Goal: Information Seeking & Learning: Learn about a topic

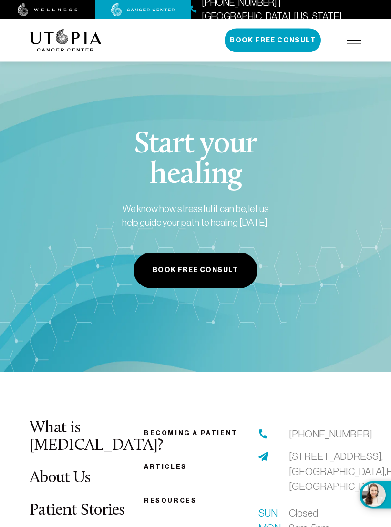
scroll to position [3820, 0]
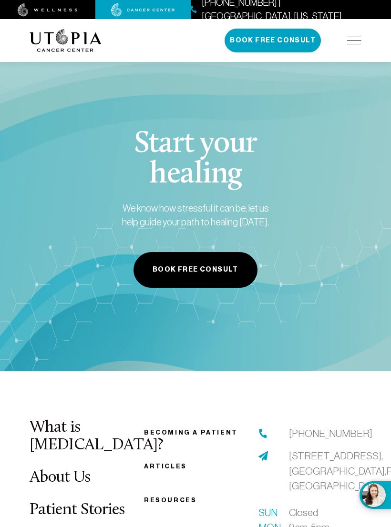
click at [102, 502] on link "Patient Stories" at bounding box center [77, 510] width 95 height 17
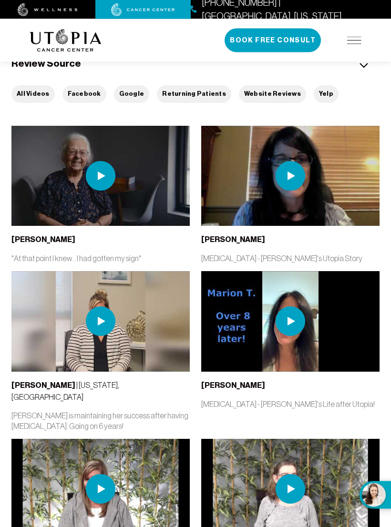
scroll to position [315, 0]
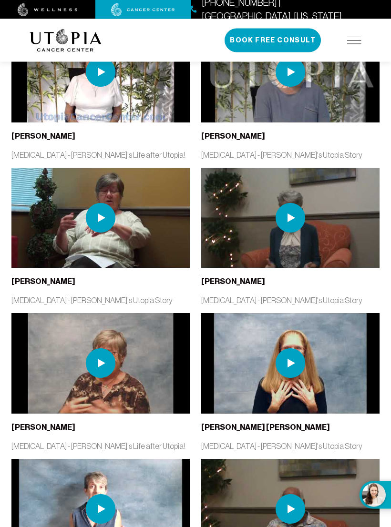
click at [57, 244] on img at bounding box center [100, 218] width 178 height 100
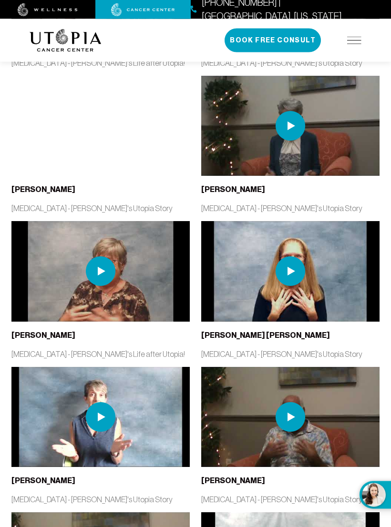
scroll to position [970, 0]
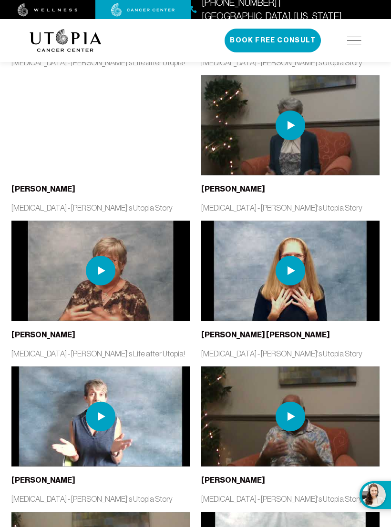
click at [137, 291] on img at bounding box center [100, 271] width 178 height 100
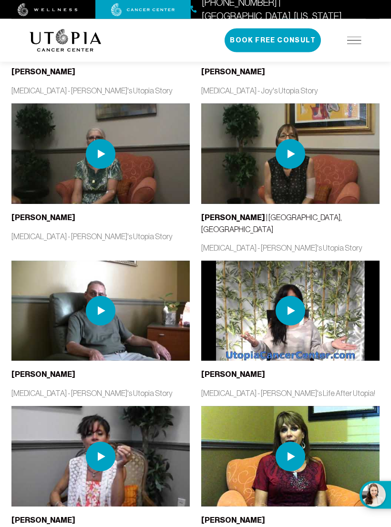
click at [103, 296] on img at bounding box center [101, 311] width 30 height 30
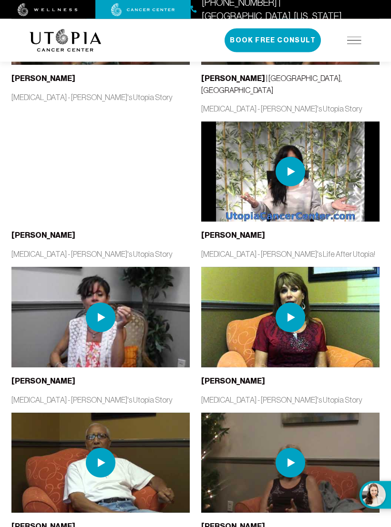
scroll to position [1663, 0]
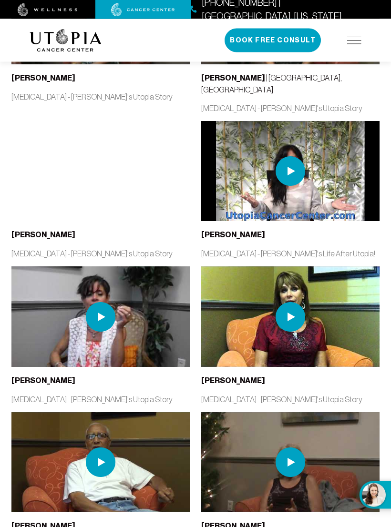
click at [354, 37] on img at bounding box center [354, 41] width 14 height 8
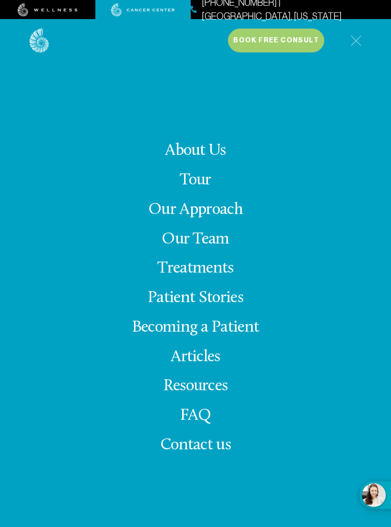
click at [354, 41] on img at bounding box center [355, 40] width 11 height 11
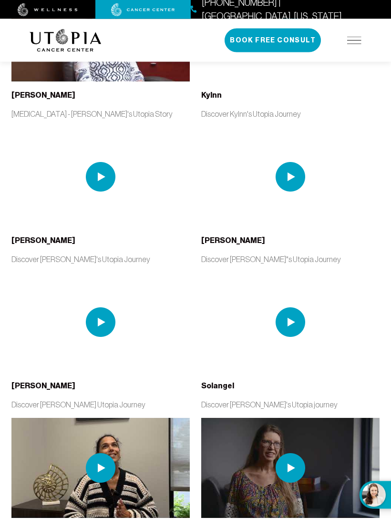
scroll to position [2844, 0]
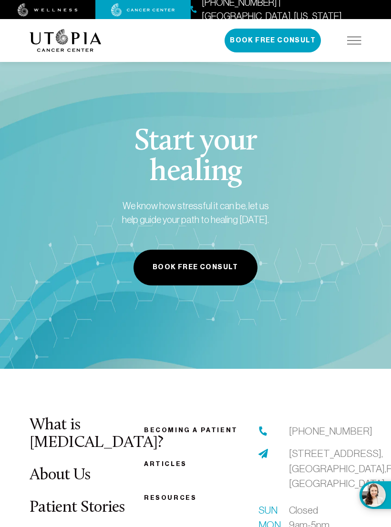
scroll to position [3821, 0]
